Goal: Communication & Community: Answer question/provide support

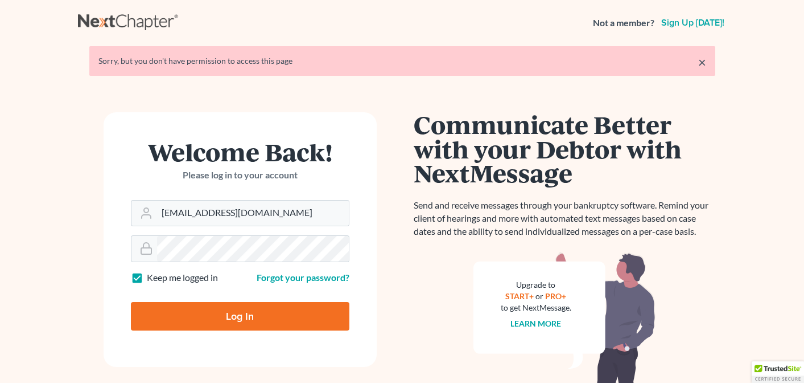
type input "[EMAIL_ADDRESS][DOMAIN_NAME]"
click at [246, 326] on input "Log In" at bounding box center [240, 316] width 219 height 28
type input "Thinking..."
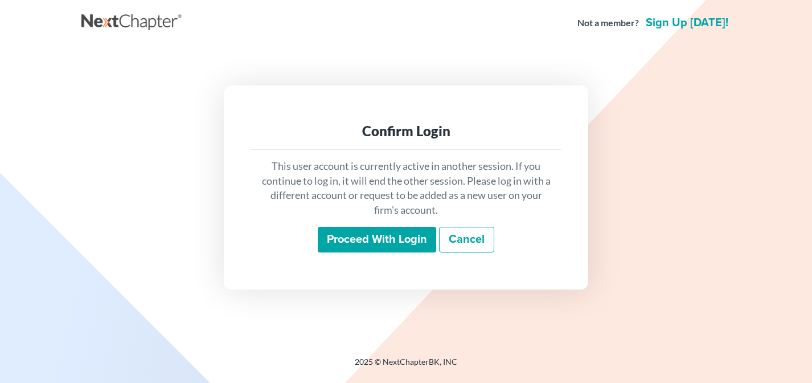
click at [360, 243] on input "Proceed with login" at bounding box center [377, 240] width 118 height 26
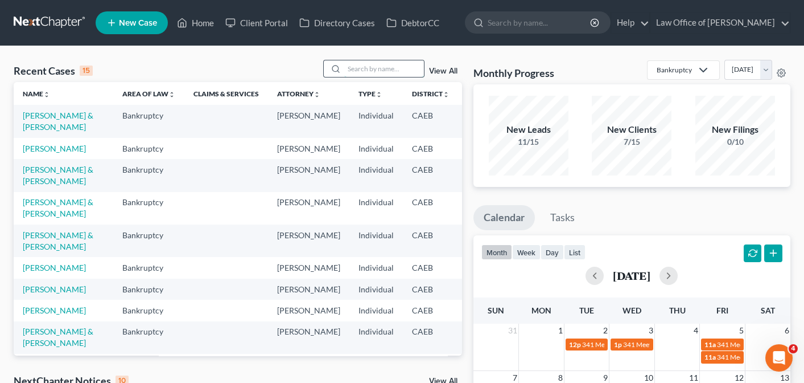
click at [392, 68] on input "search" at bounding box center [384, 68] width 80 height 17
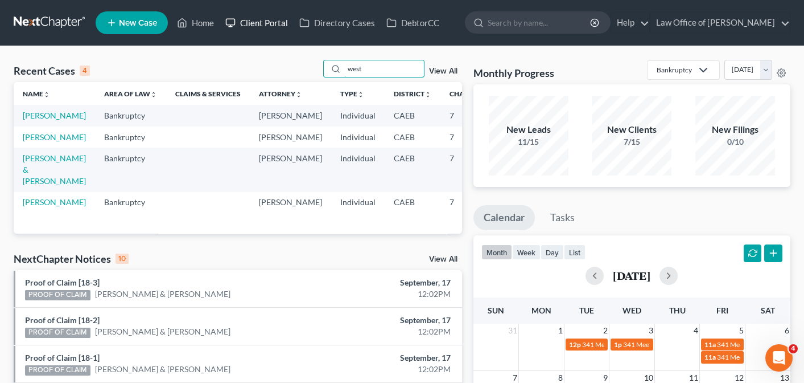
type input "west"
click at [269, 27] on link "Client Portal" at bounding box center [257, 23] width 74 height 20
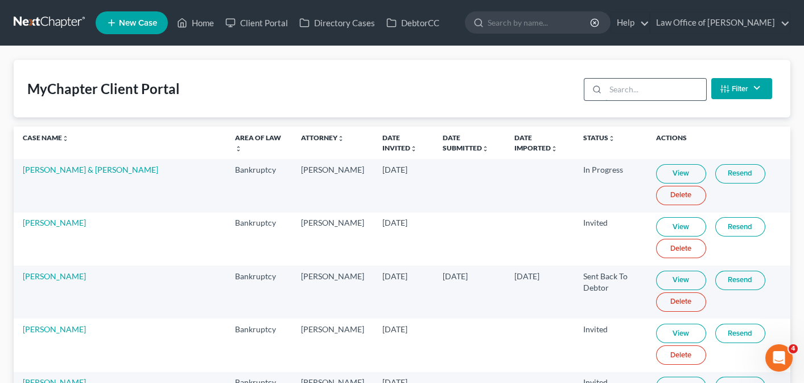
click at [664, 92] on input "search" at bounding box center [656, 90] width 101 height 22
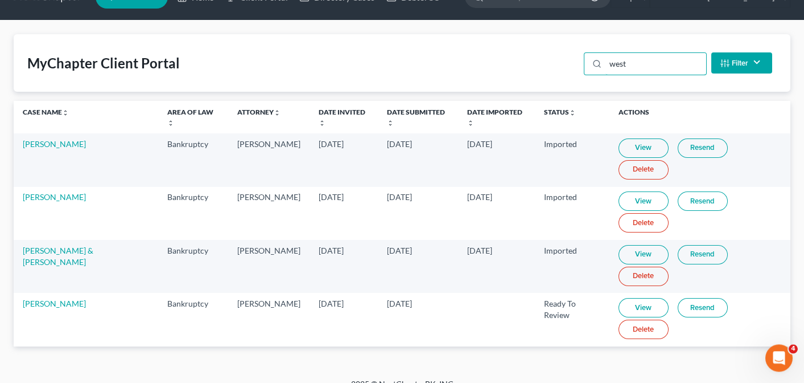
scroll to position [39, 0]
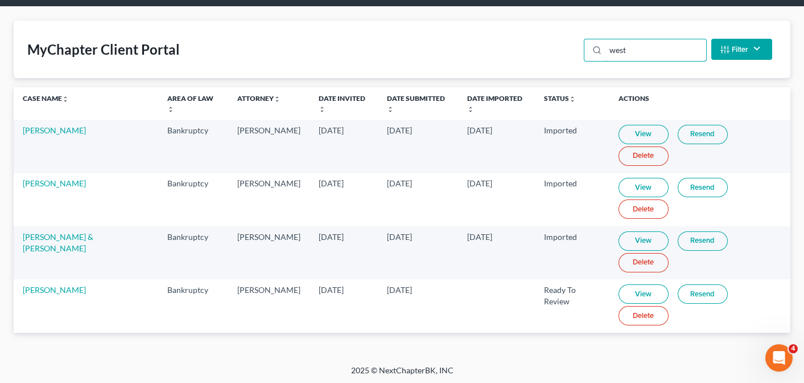
type input "west"
click at [692, 290] on link "Resend" at bounding box center [703, 293] width 50 height 19
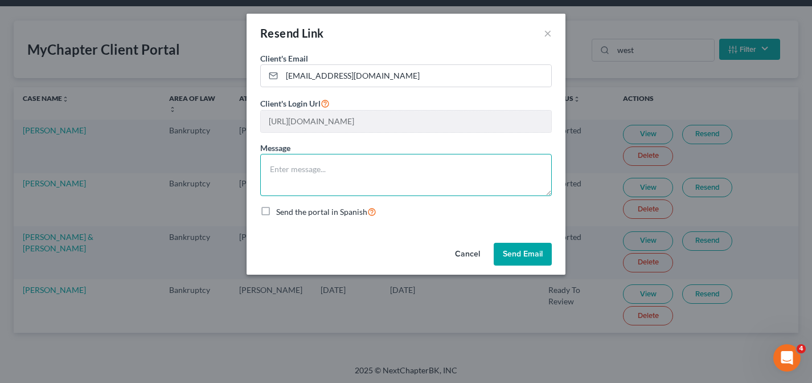
click at [327, 169] on textarea at bounding box center [406, 175] width 292 height 42
type textarea "resending per your request :)"
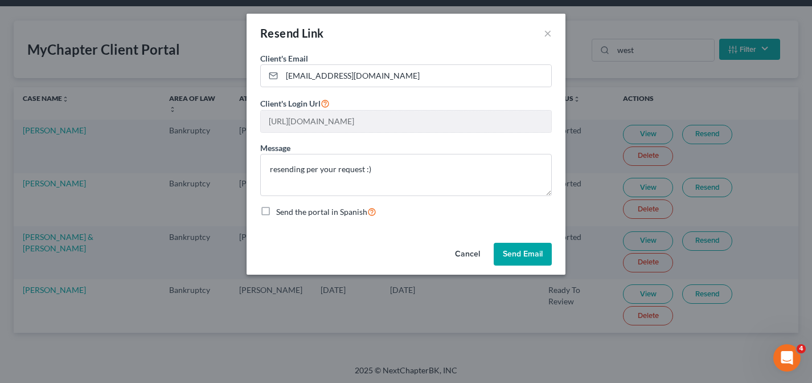
click at [522, 255] on button "Send Email" at bounding box center [523, 254] width 58 height 23
